Goal: Information Seeking & Learning: Learn about a topic

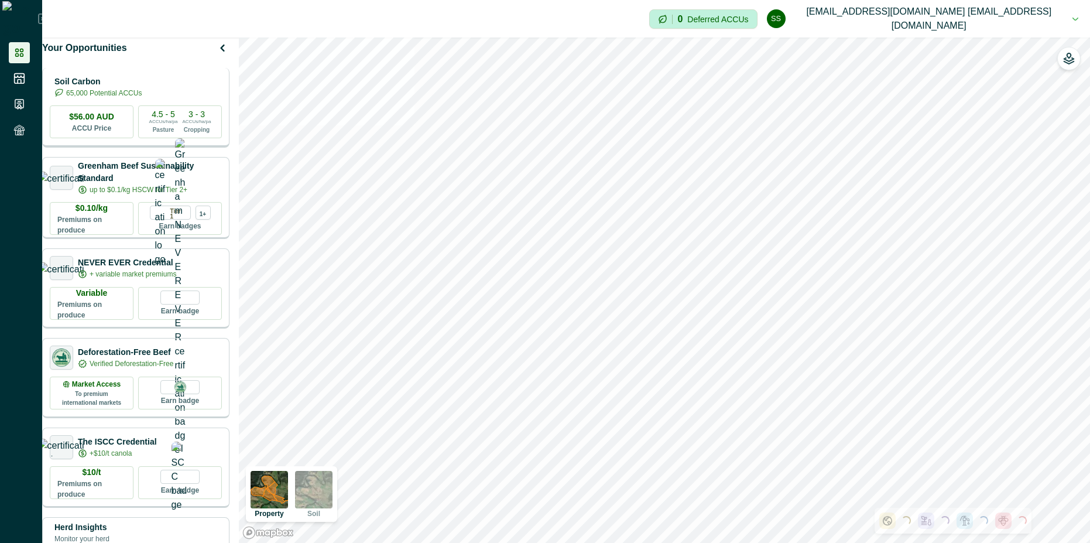
click at [121, 88] on p "Soil Carbon" at bounding box center [97, 82] width 87 height 12
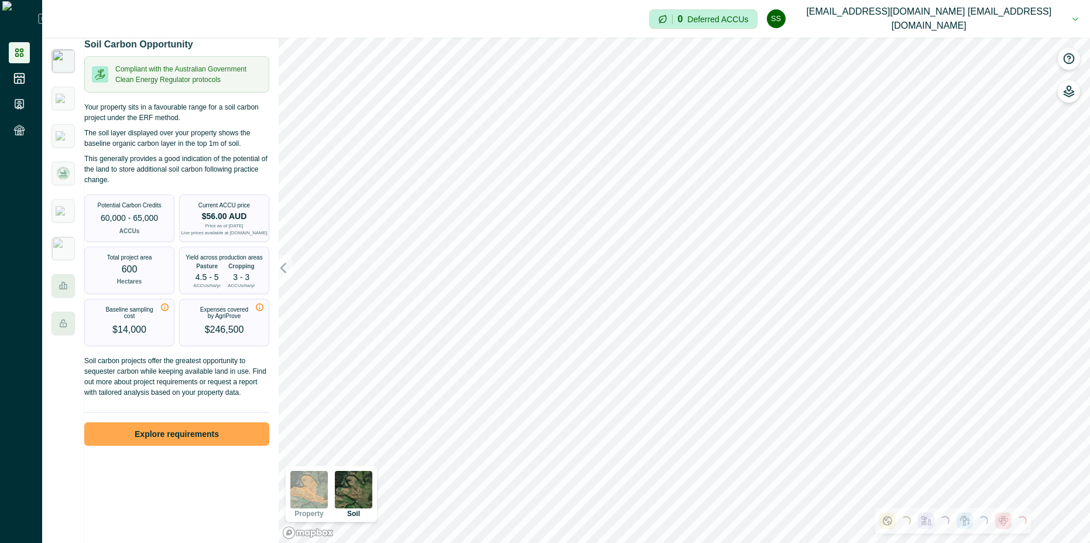
click at [180, 441] on button "Explore requirements" at bounding box center [176, 433] width 185 height 23
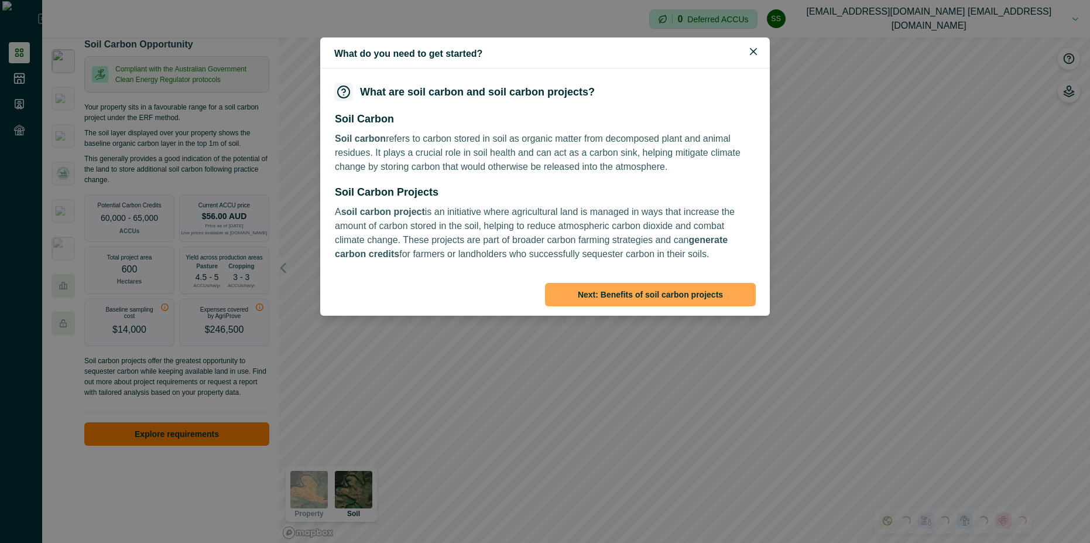
click at [686, 293] on button "Next : Benefits of soil carbon projects" at bounding box center [650, 294] width 211 height 23
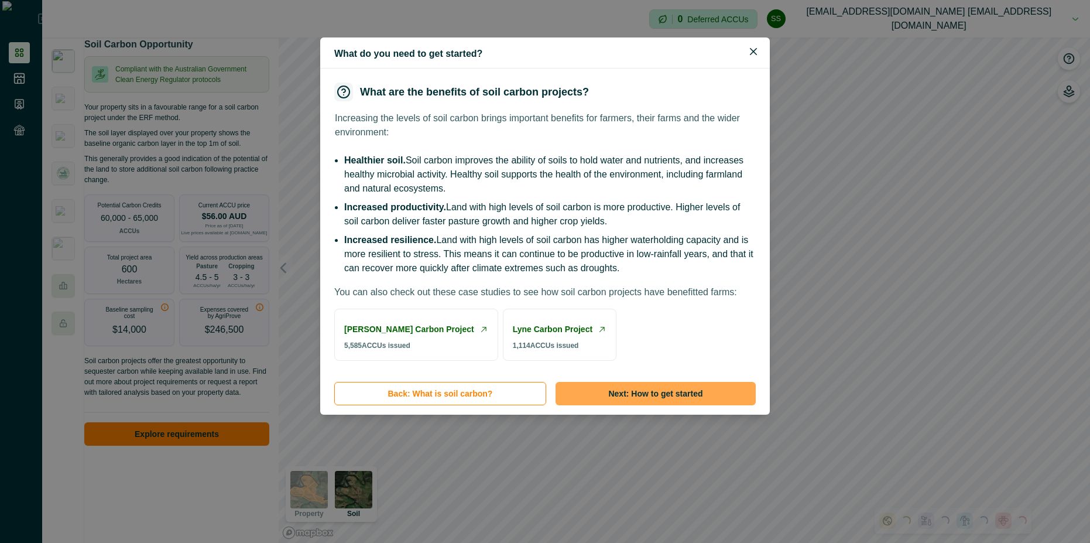
click at [675, 405] on button "Next : How to get started" at bounding box center [656, 393] width 200 height 23
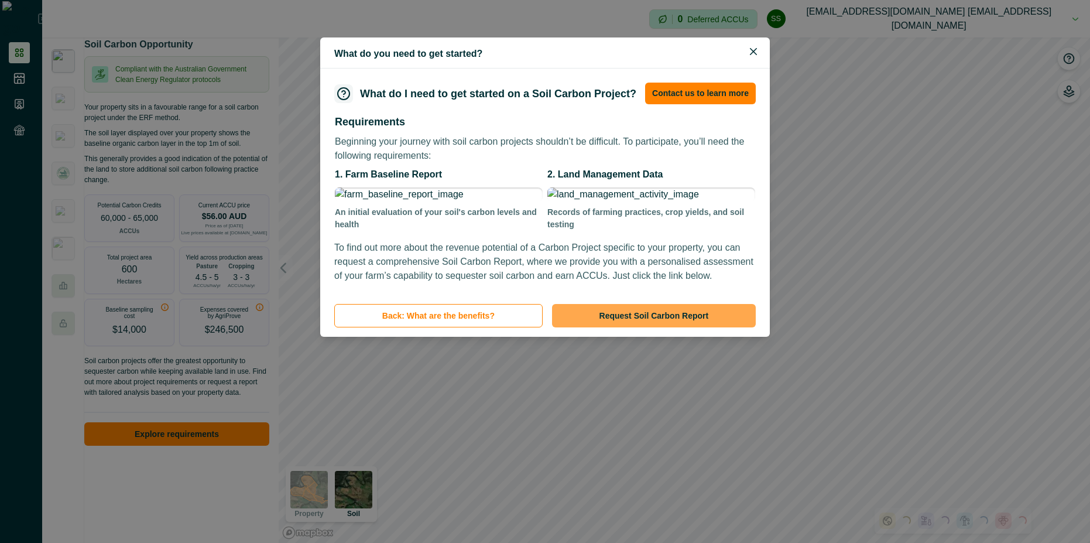
click at [657, 327] on button "Request Soil Carbon Report" at bounding box center [654, 315] width 204 height 23
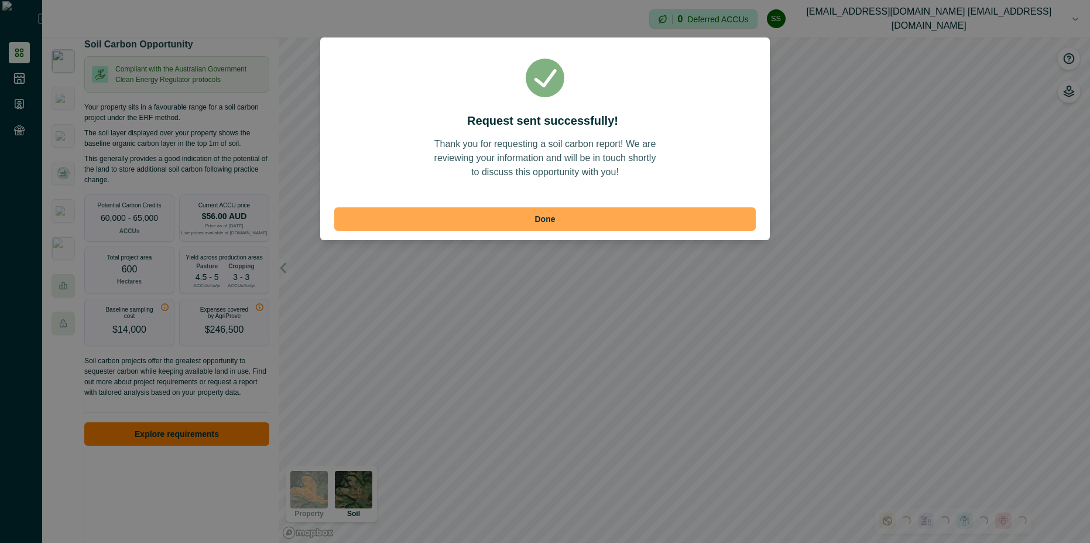
click at [569, 219] on button "Done" at bounding box center [545, 218] width 422 height 23
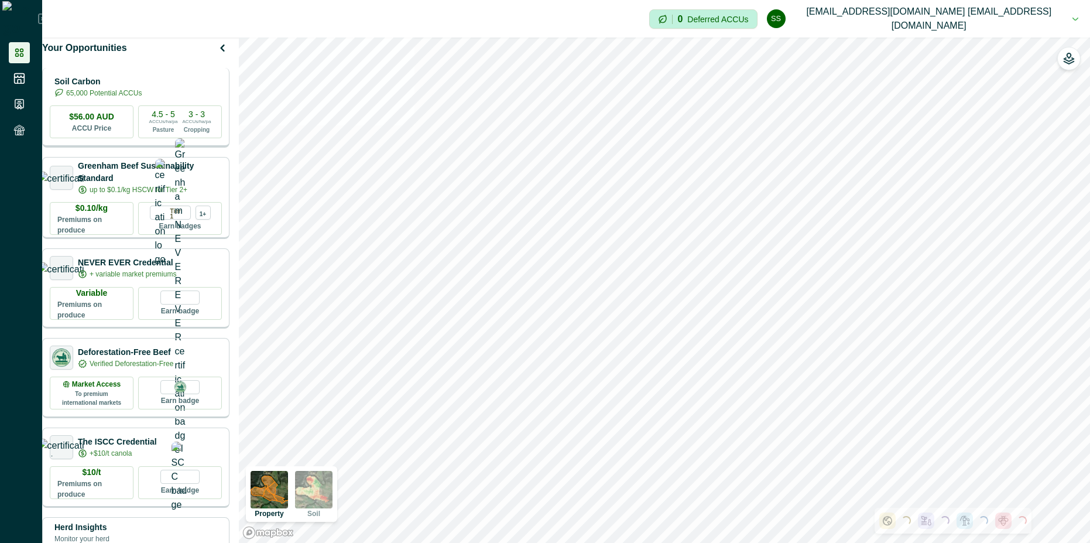
click at [163, 115] on div "4.5 - 5 ACCUs/ha/pa Pasture 3 - 3 ACCUs/ha/pa Cropping" at bounding box center [180, 121] width 84 height 33
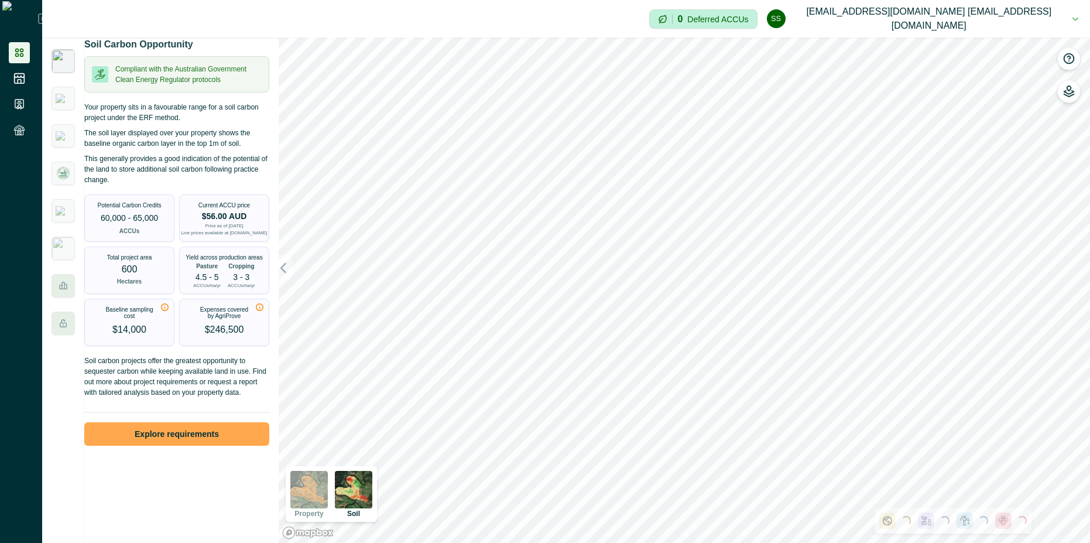
click at [157, 446] on button "Explore requirements" at bounding box center [176, 433] width 185 height 23
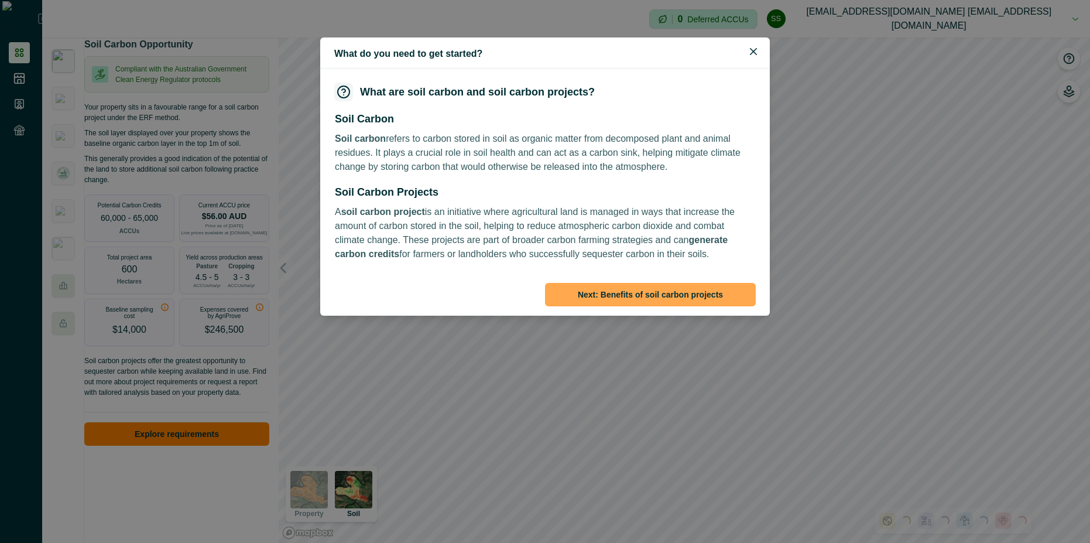
click at [653, 293] on button "Next : Benefits of soil carbon projects" at bounding box center [650, 294] width 211 height 23
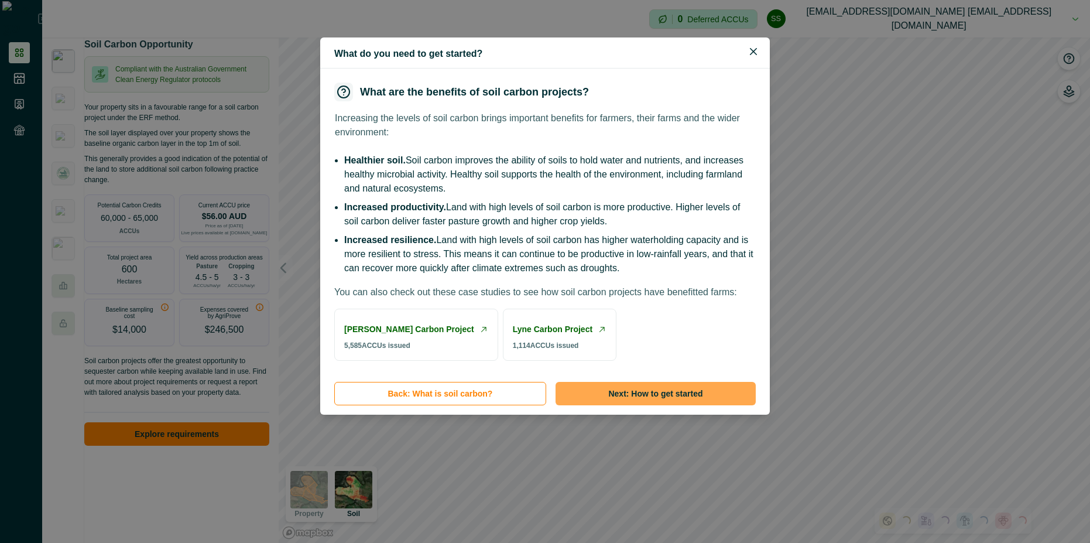
click at [646, 405] on button "Next : How to get started" at bounding box center [656, 393] width 200 height 23
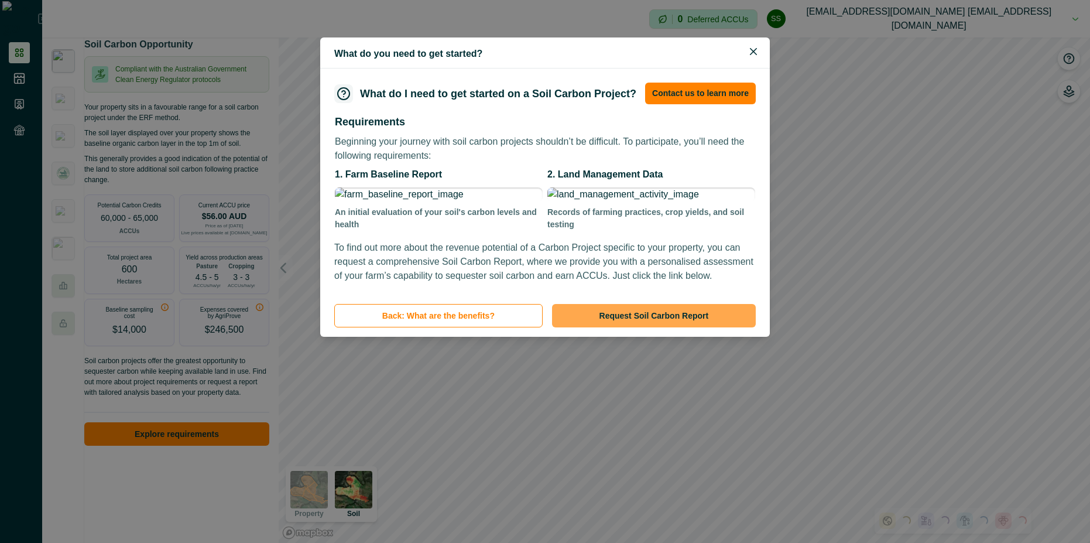
click at [639, 327] on button "Request Soil Carbon Report" at bounding box center [654, 315] width 204 height 23
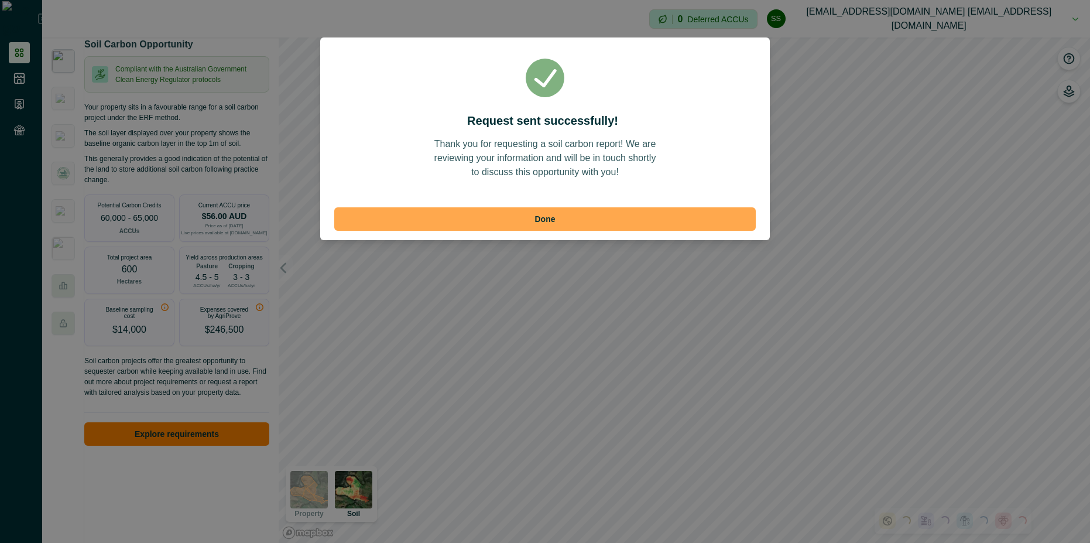
click at [574, 214] on button "Done" at bounding box center [545, 218] width 422 height 23
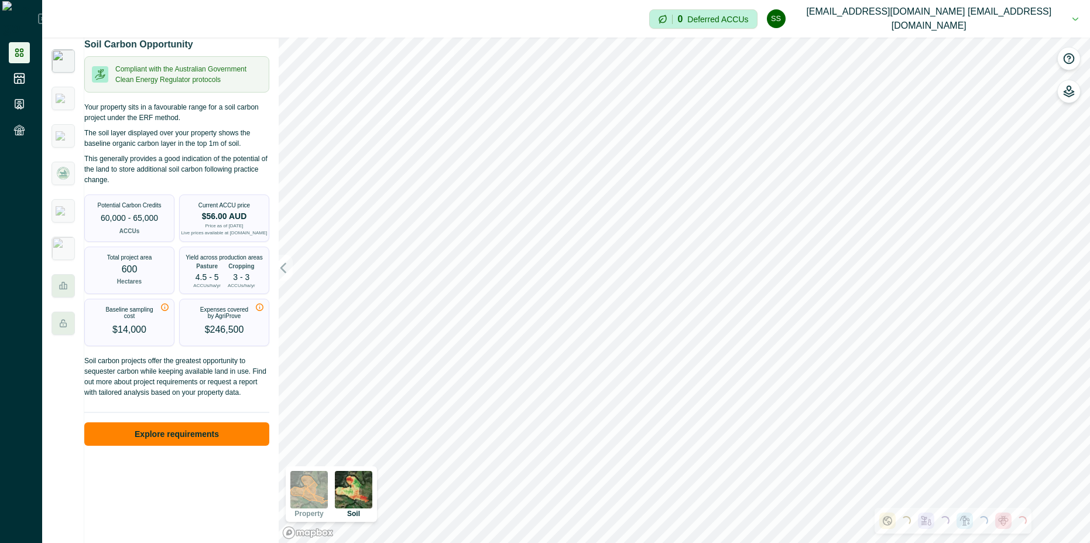
click at [1005, 24] on button "ss scp@agriprove.io scp@agriprove.io" at bounding box center [923, 18] width 312 height 37
click at [976, 56] on button "Sign out" at bounding box center [962, 52] width 130 height 19
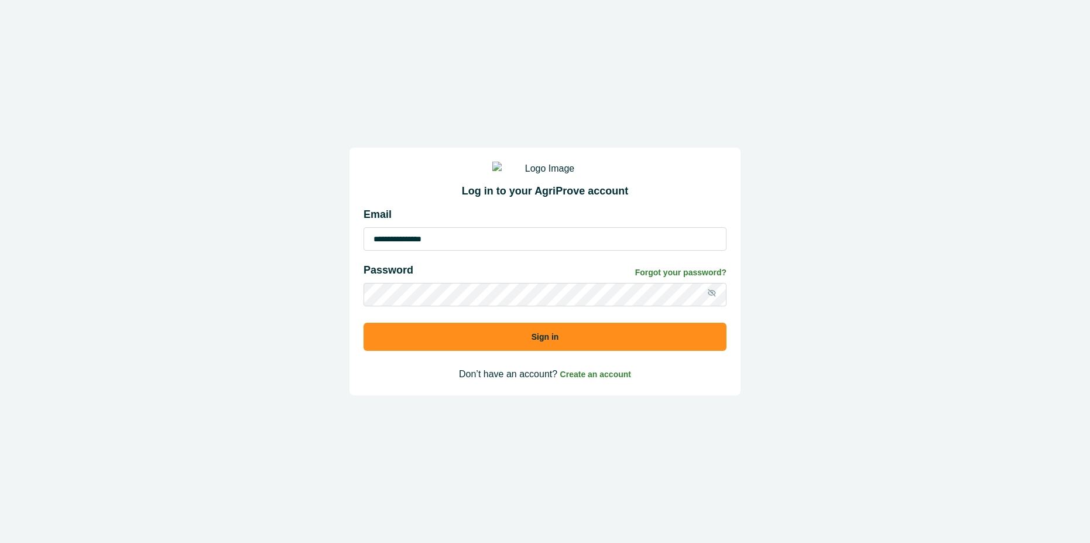
click at [535, 251] on input "**********" at bounding box center [545, 238] width 363 height 23
type input "**********"
click at [555, 345] on button "Sign in" at bounding box center [545, 337] width 363 height 28
